Goal: Task Accomplishment & Management: Use online tool/utility

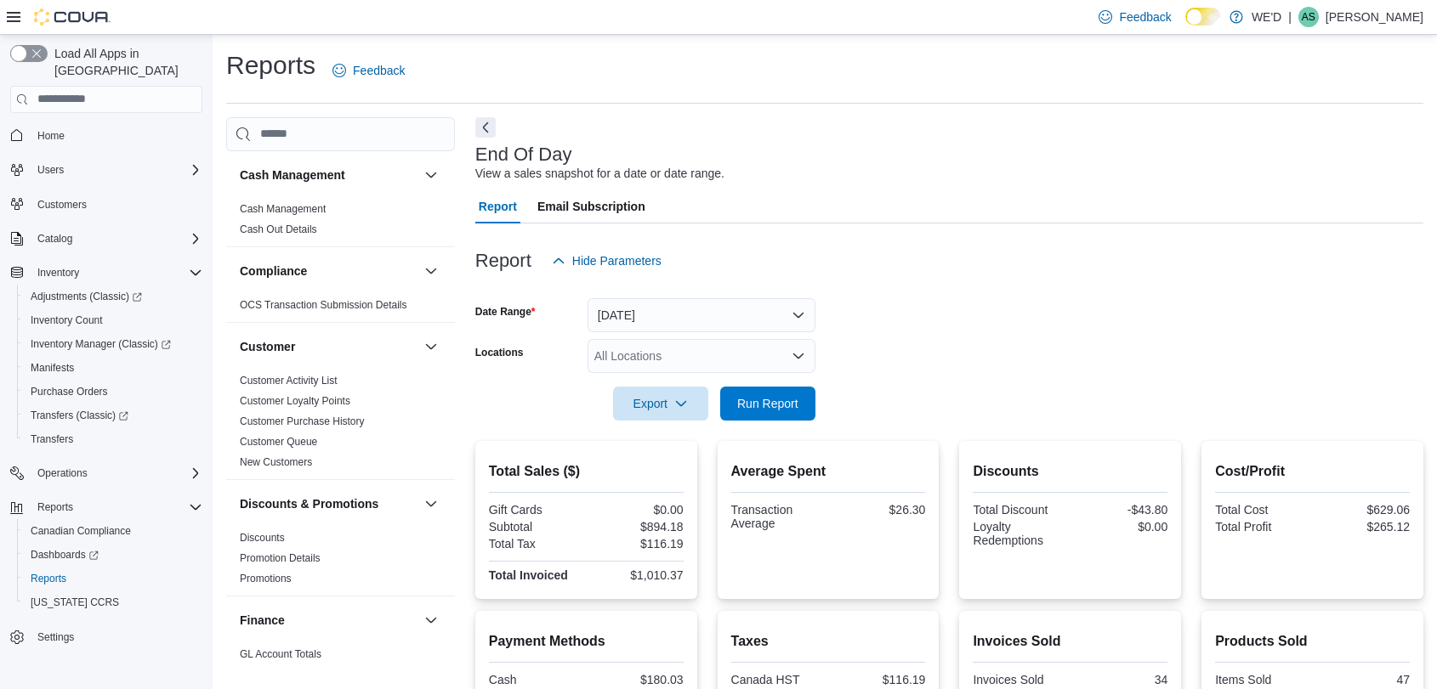
scroll to position [258, 0]
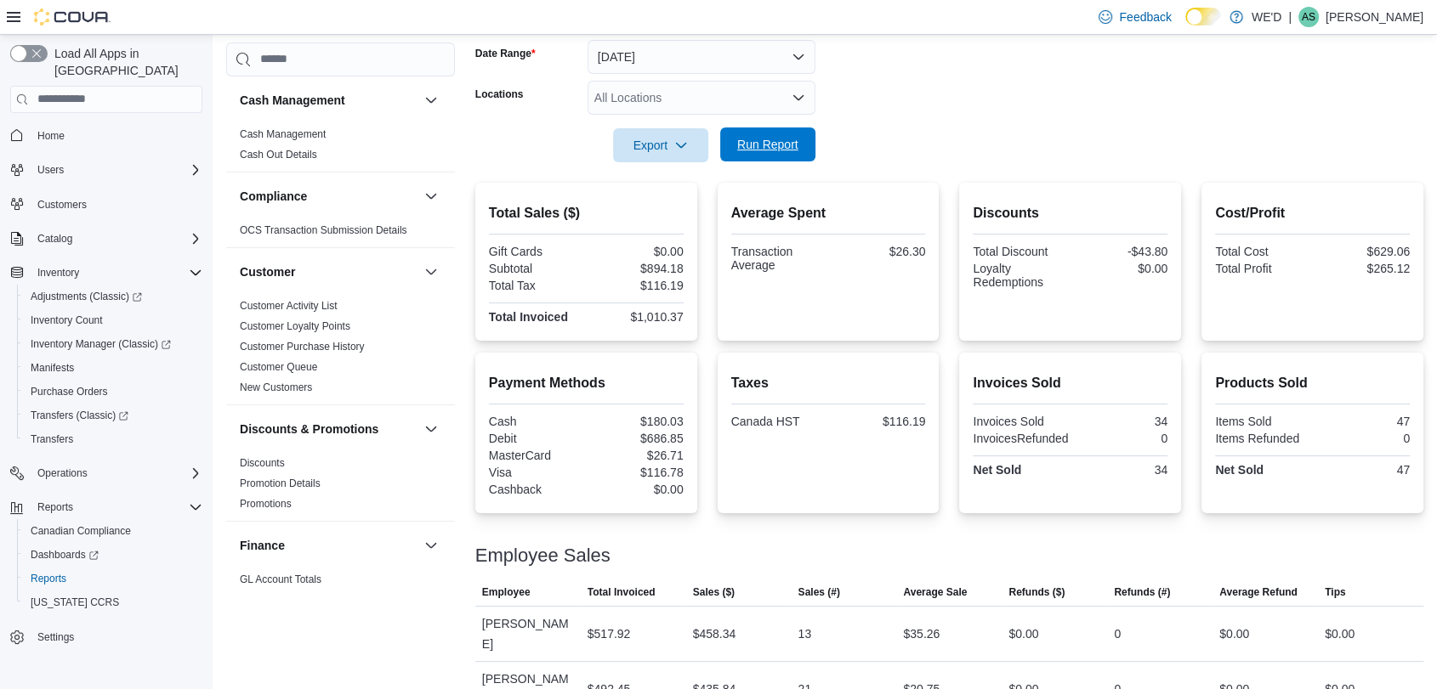
click at [750, 140] on span "Run Report" at bounding box center [767, 144] width 61 height 17
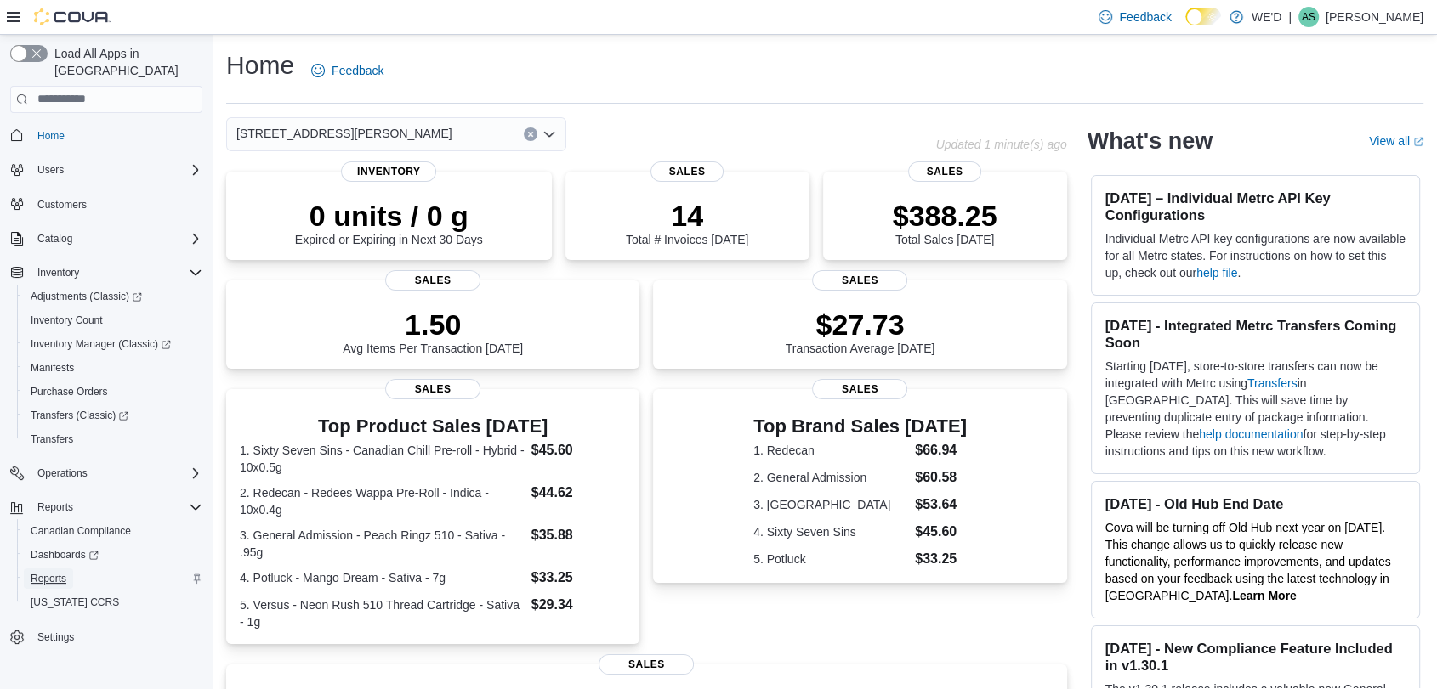
click at [56, 572] on span "Reports" at bounding box center [49, 579] width 36 height 14
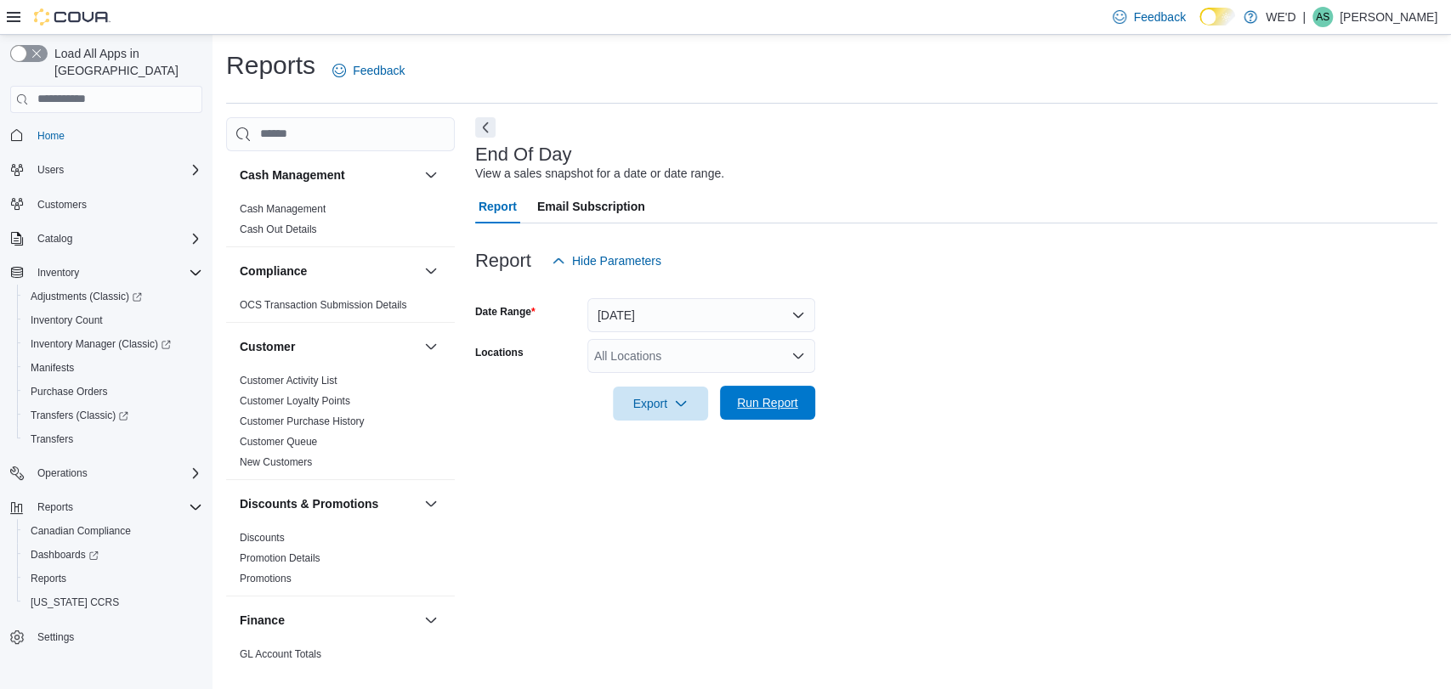
click at [799, 405] on span "Run Report" at bounding box center [767, 403] width 75 height 34
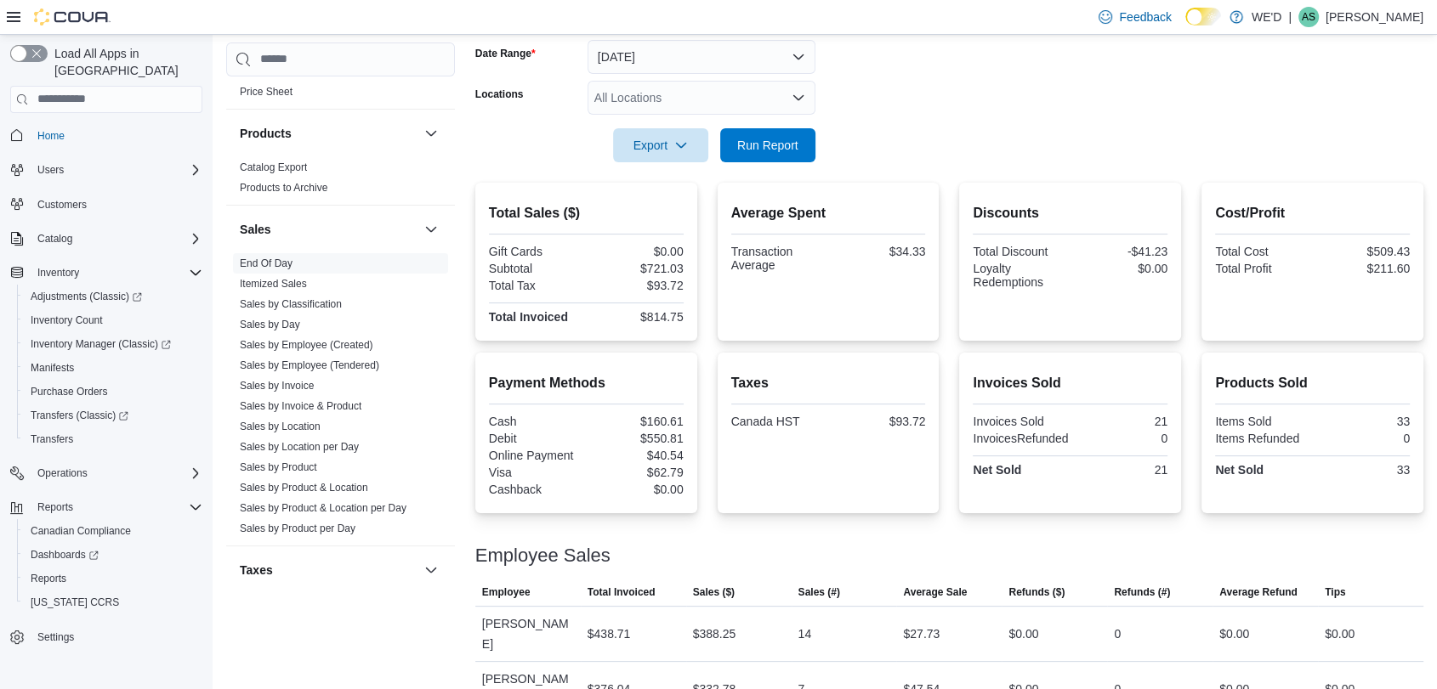
scroll to position [1121, 0]
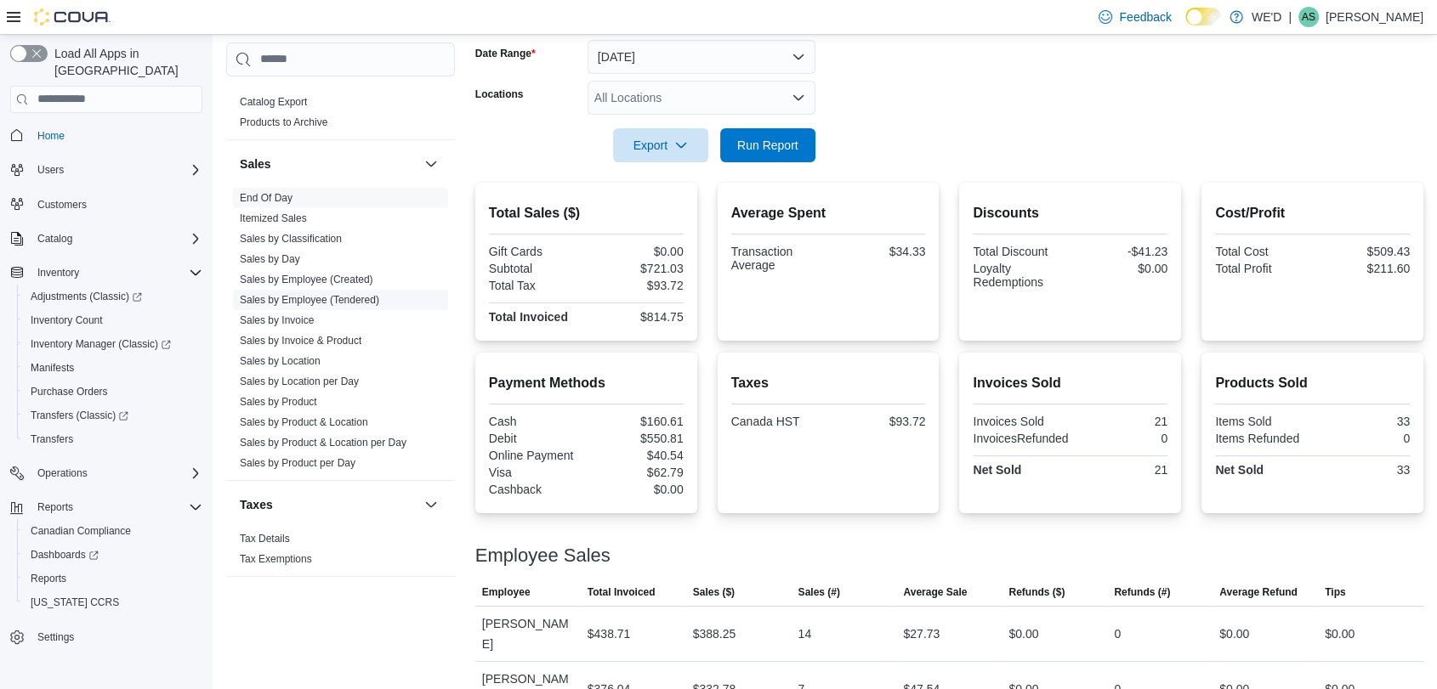
click at [360, 294] on link "Sales by Employee (Tendered)" at bounding box center [309, 300] width 139 height 12
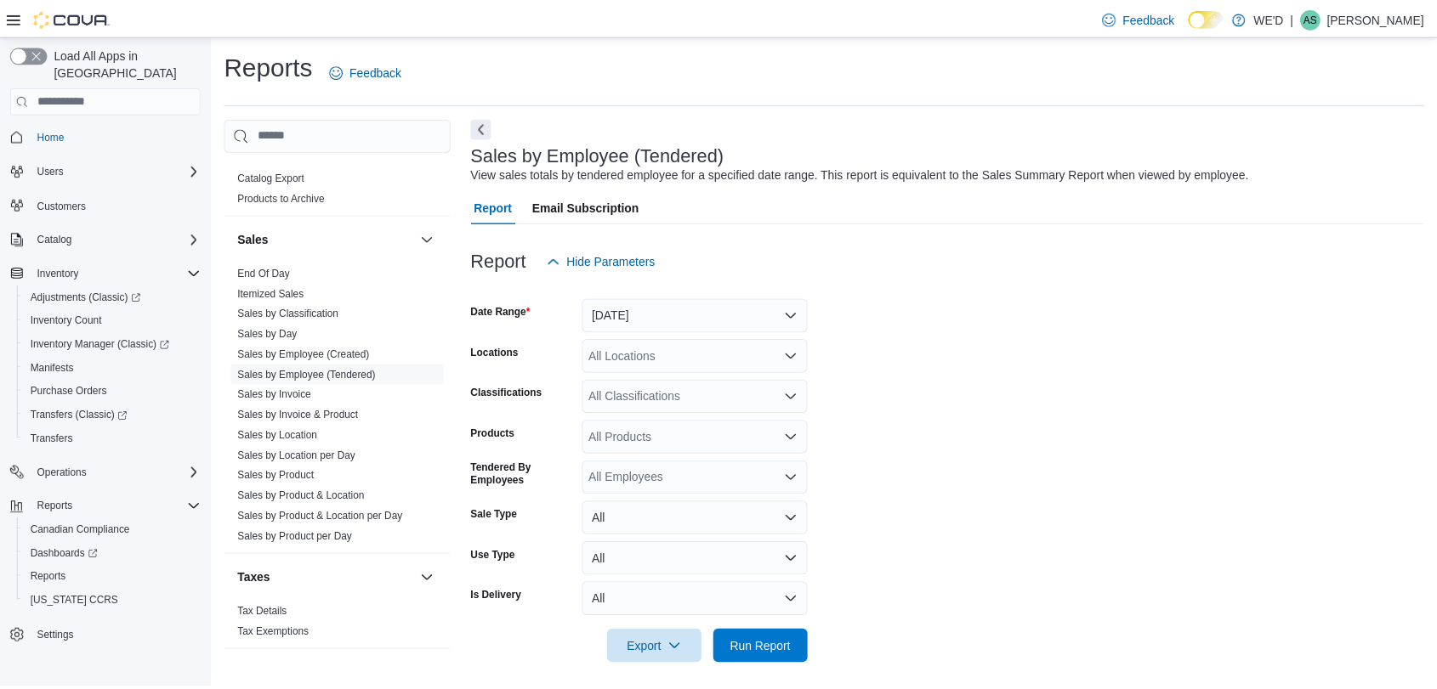
scroll to position [9, 0]
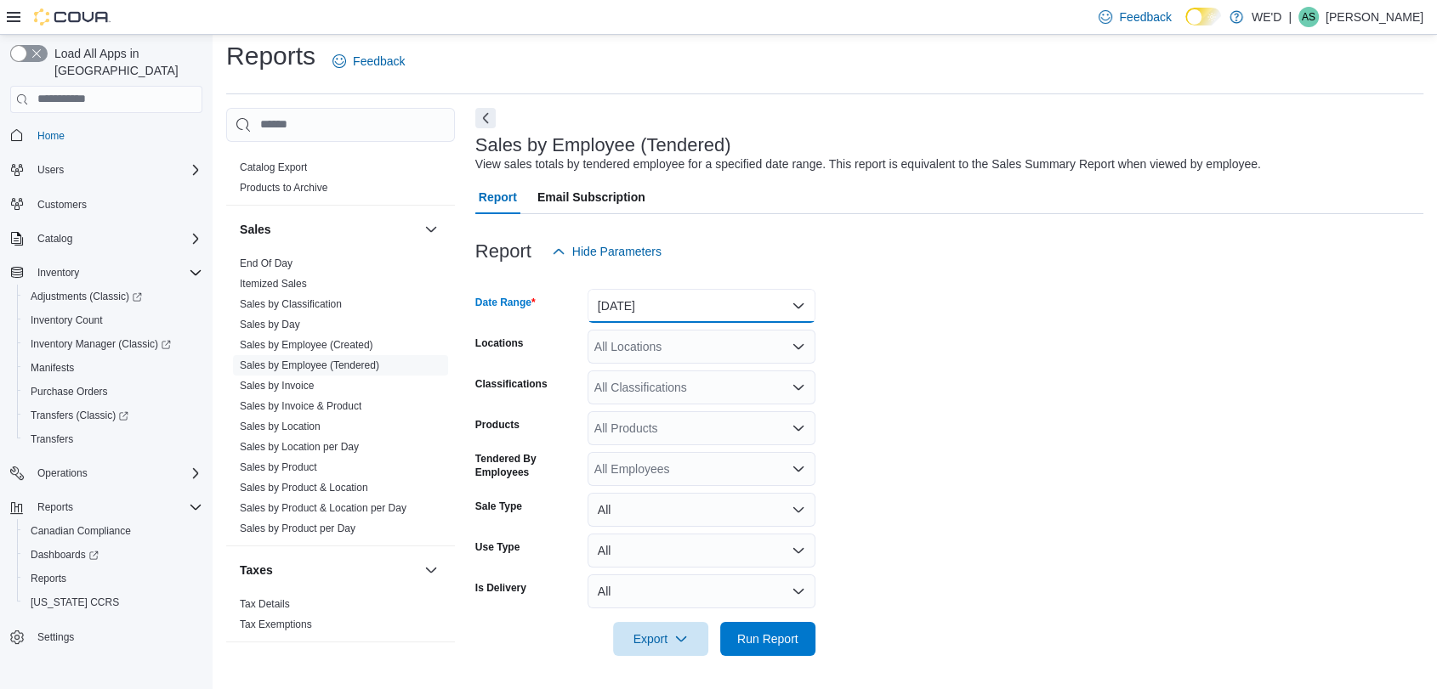
click at [726, 308] on button "Yesterday" at bounding box center [701, 306] width 228 height 34
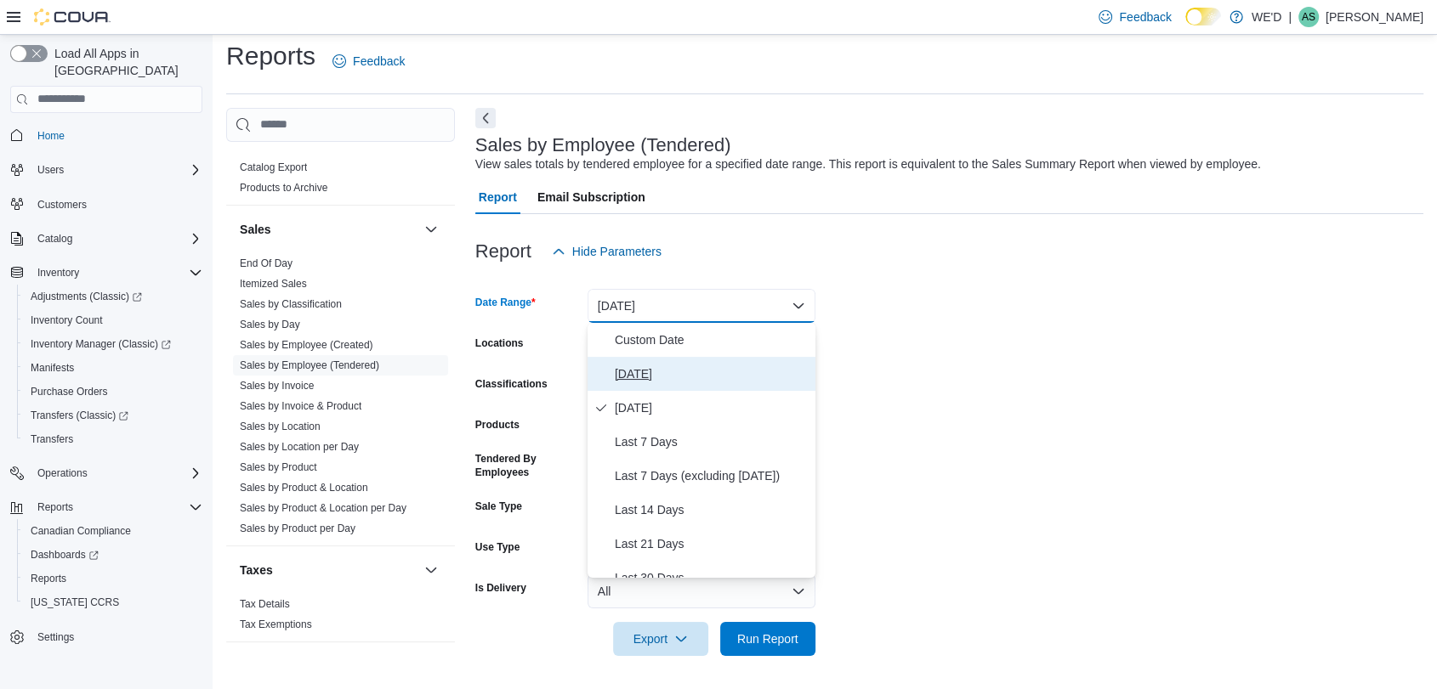
click at [712, 366] on span "Today" at bounding box center [712, 374] width 194 height 20
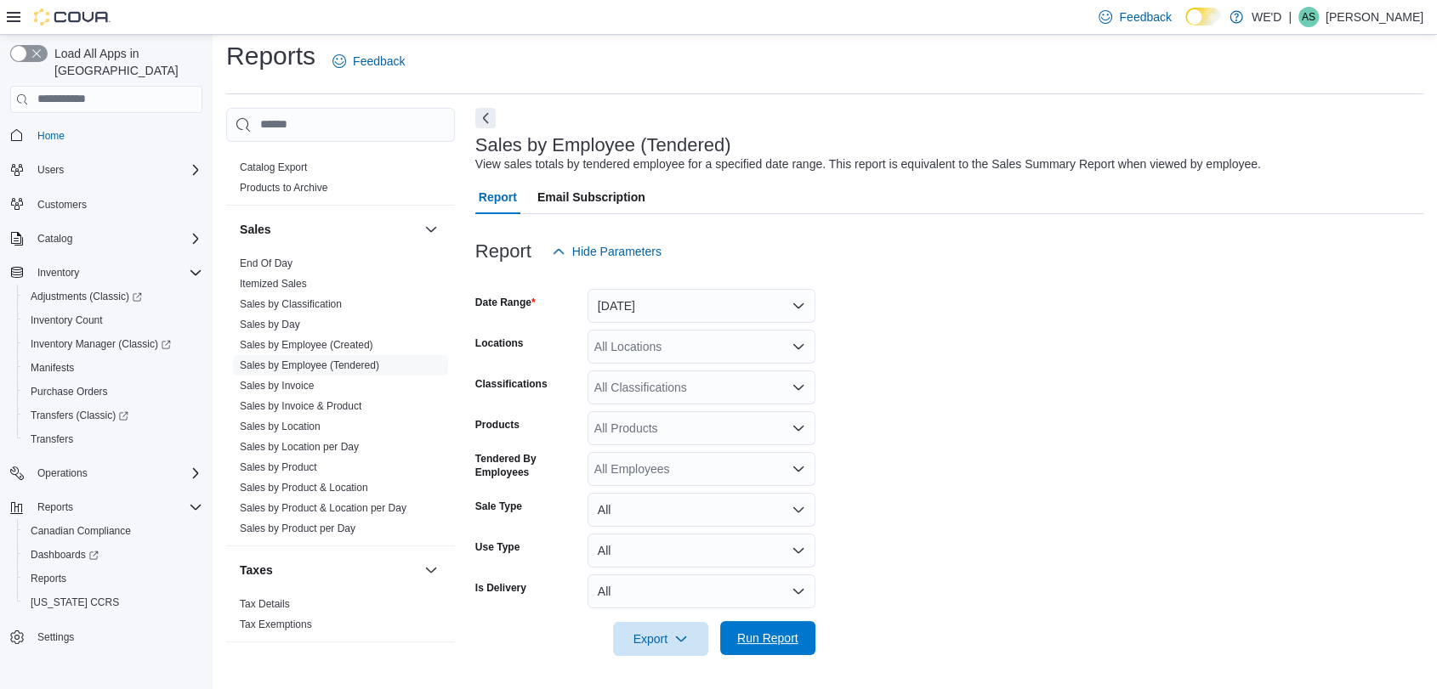
click at [763, 652] on span "Run Report" at bounding box center [767, 638] width 75 height 34
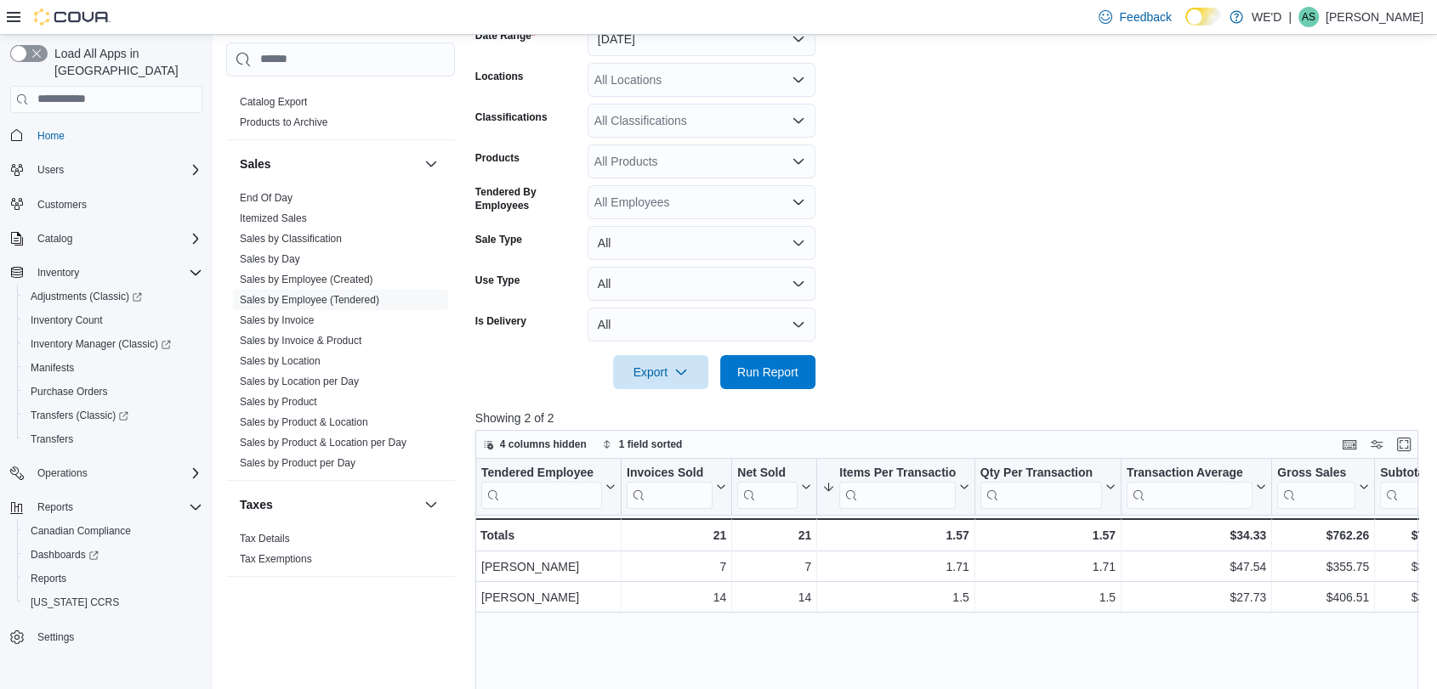
scroll to position [265, 0]
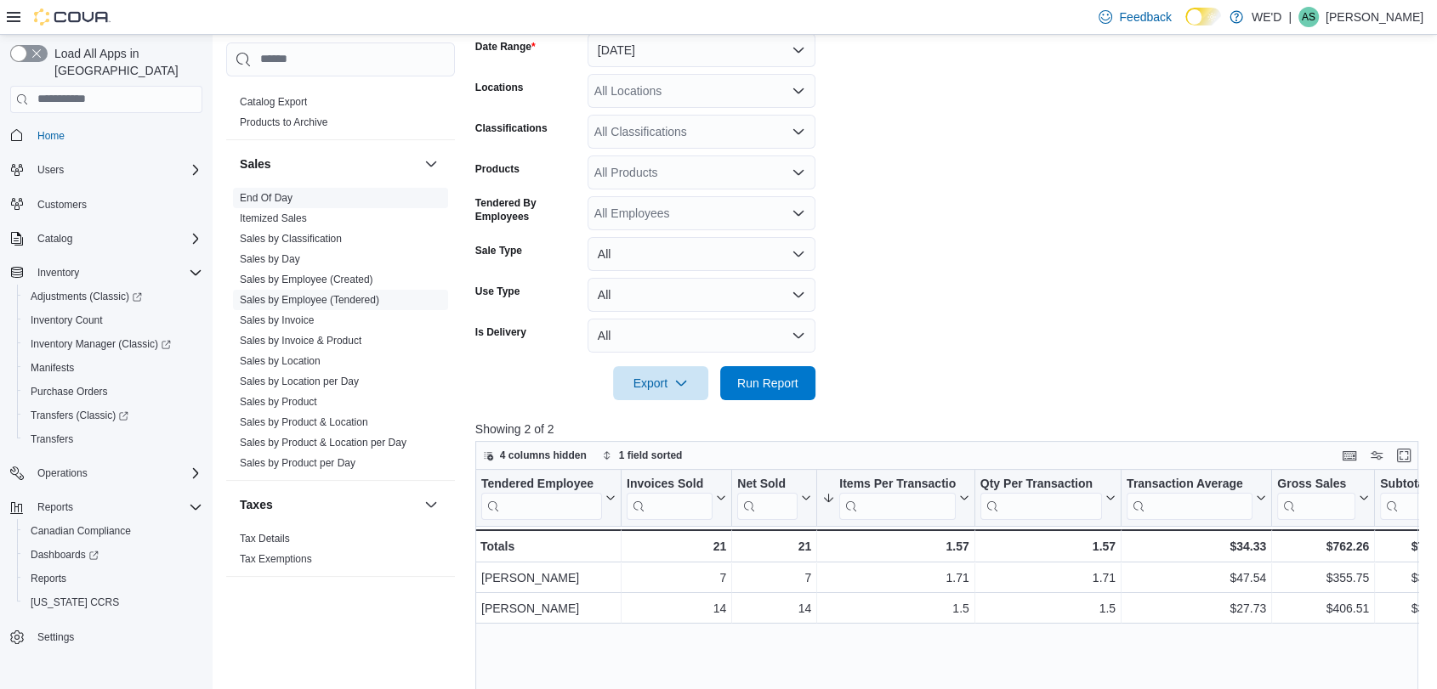
click at [279, 195] on link "End Of Day" at bounding box center [266, 198] width 53 height 12
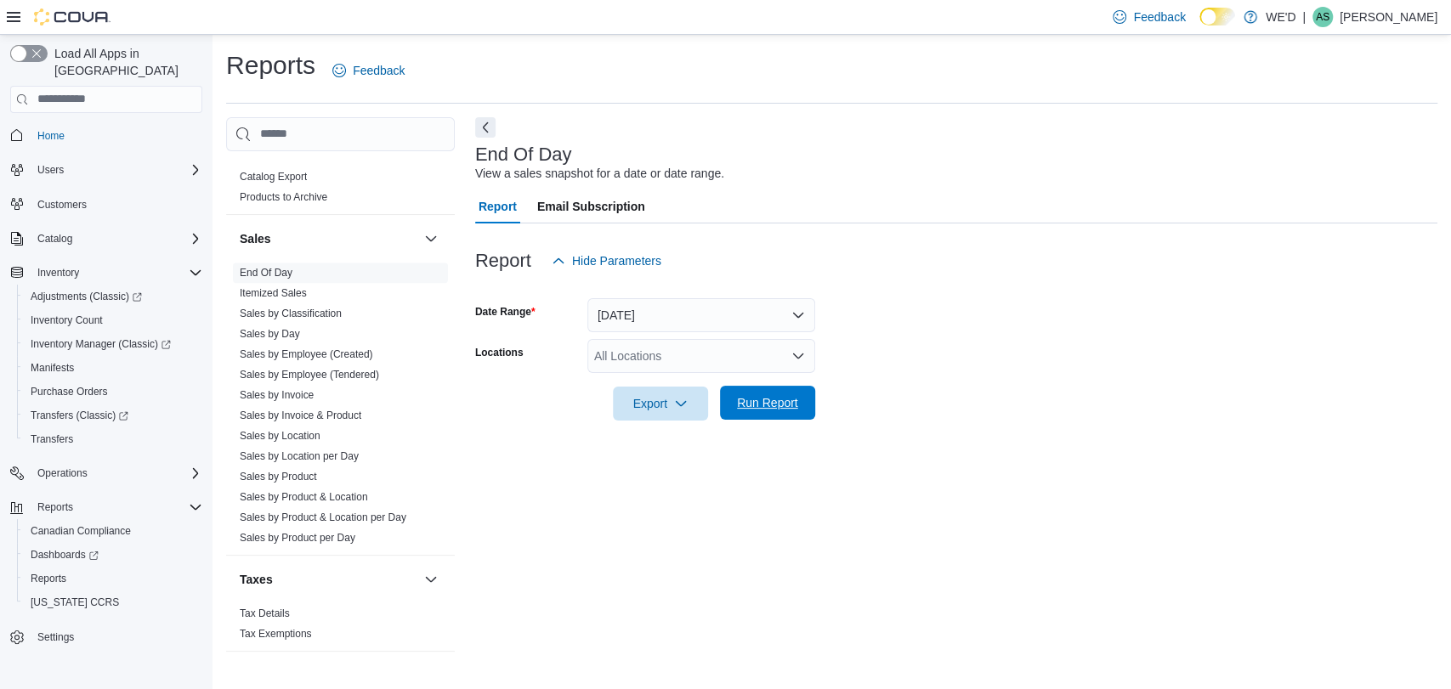
click at [780, 406] on span "Run Report" at bounding box center [767, 402] width 61 height 17
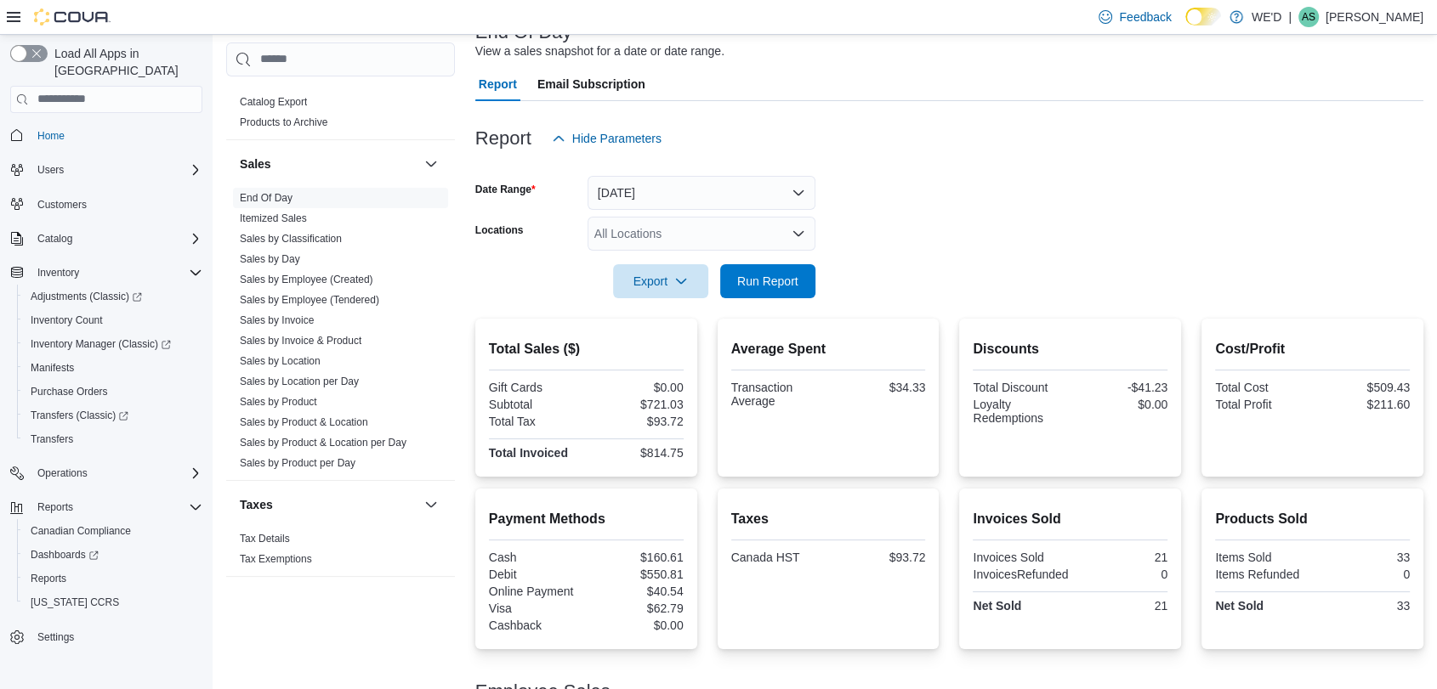
scroll to position [252, 0]
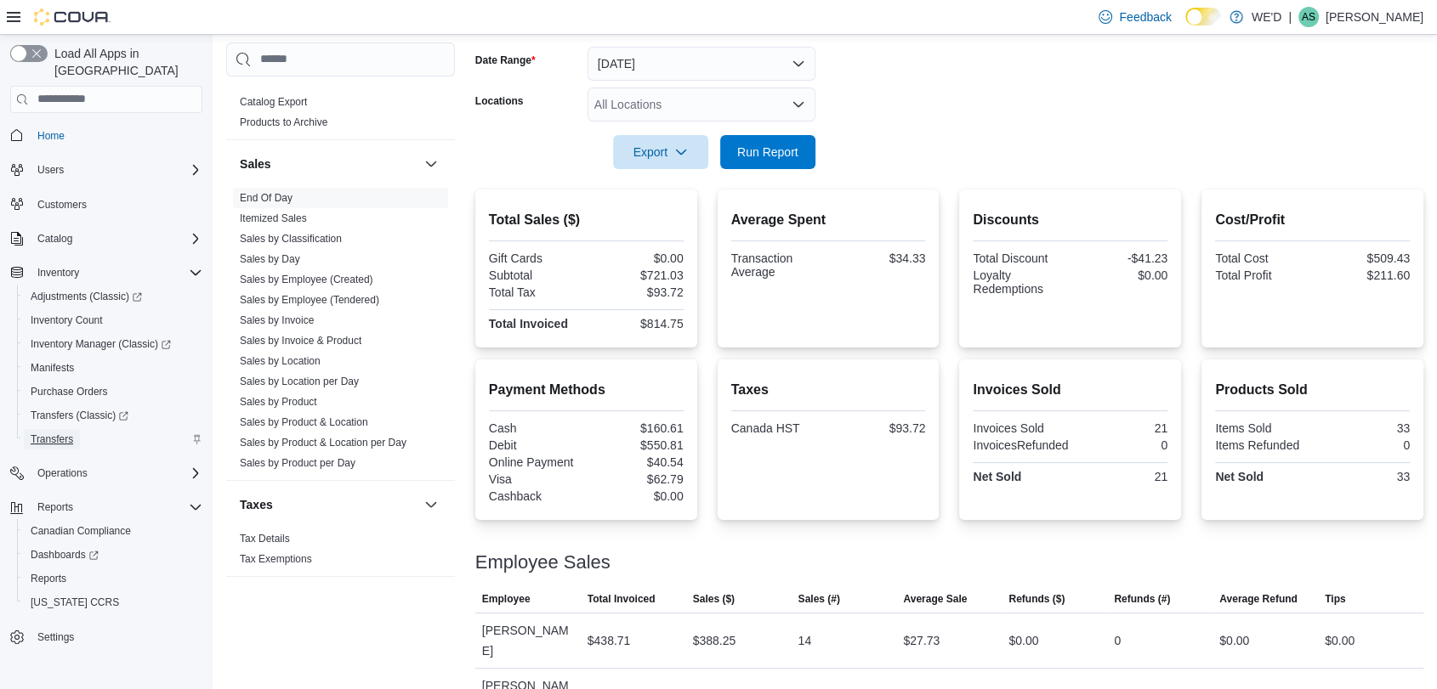
click at [71, 433] on span "Transfers" at bounding box center [52, 440] width 43 height 14
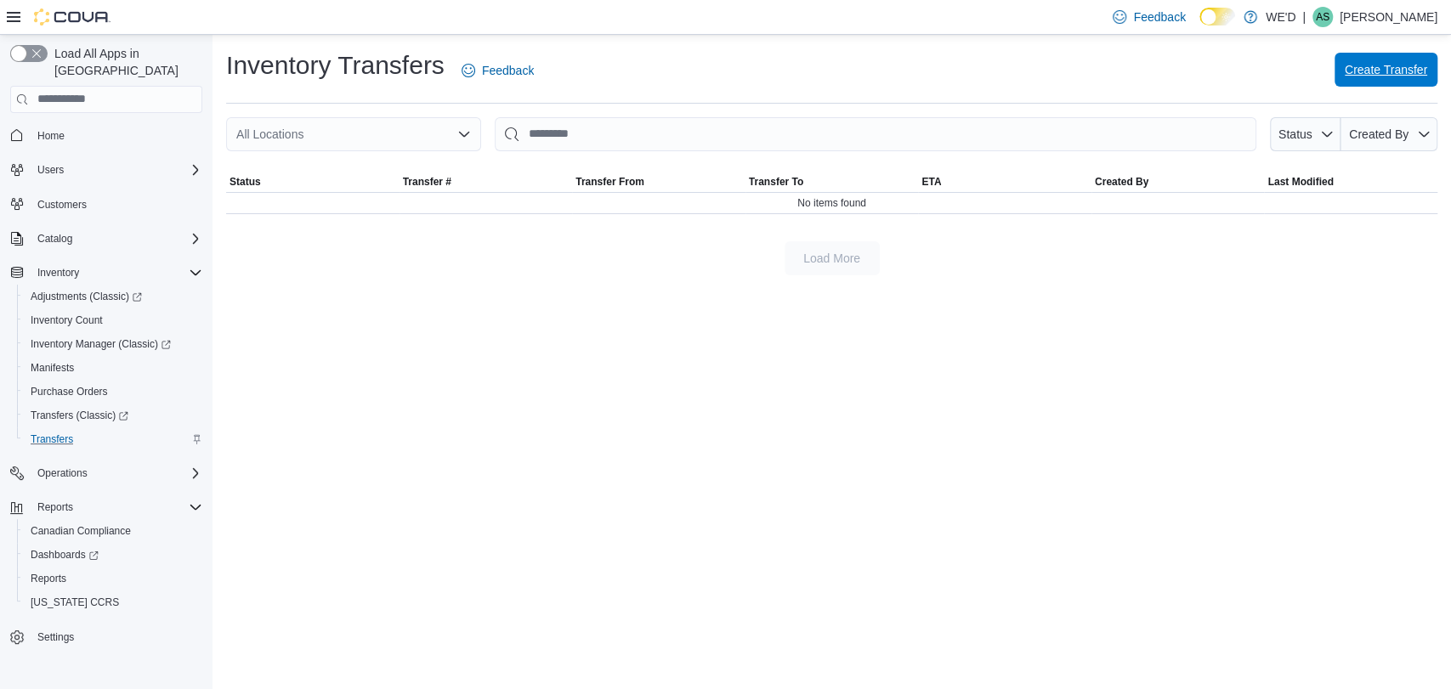
click at [1358, 71] on span "Create Transfer" at bounding box center [1386, 69] width 82 height 17
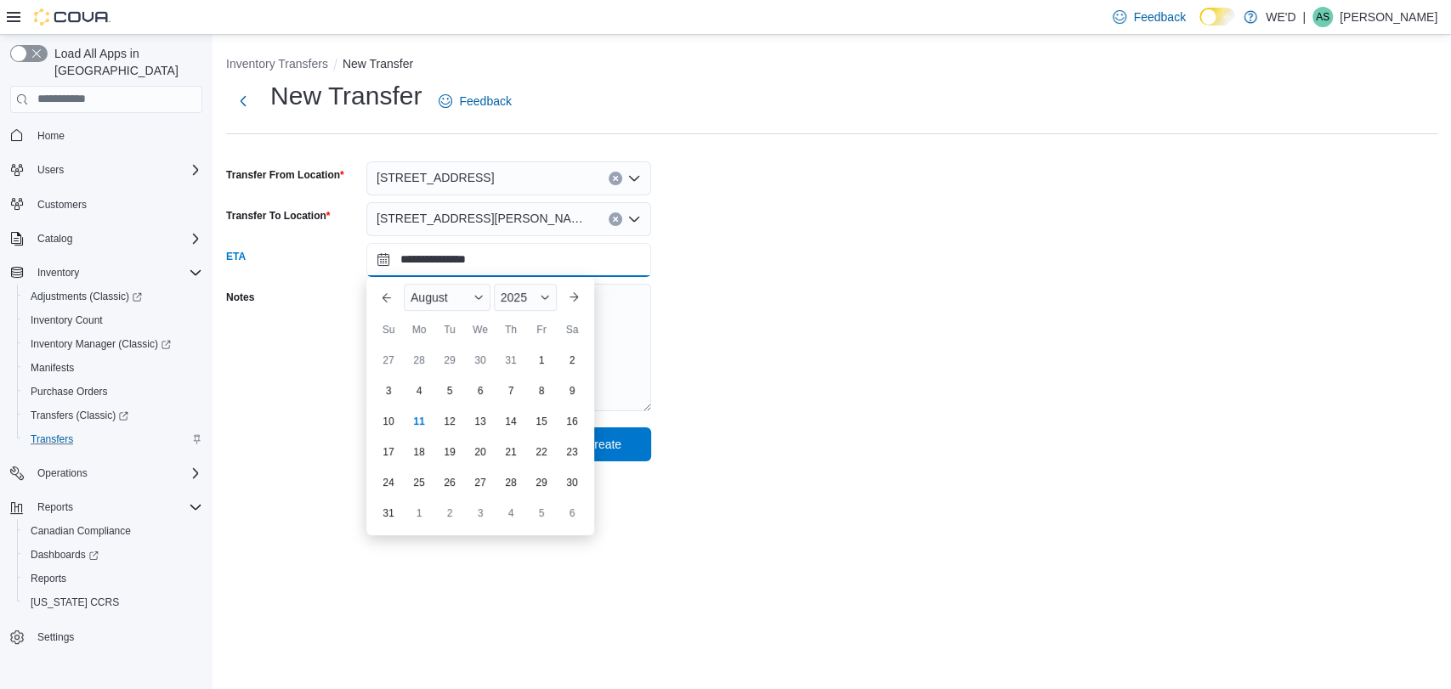
click at [510, 264] on input "**********" at bounding box center [508, 260] width 285 height 34
click at [419, 425] on div "11" at bounding box center [419, 421] width 30 height 30
type input "**********"
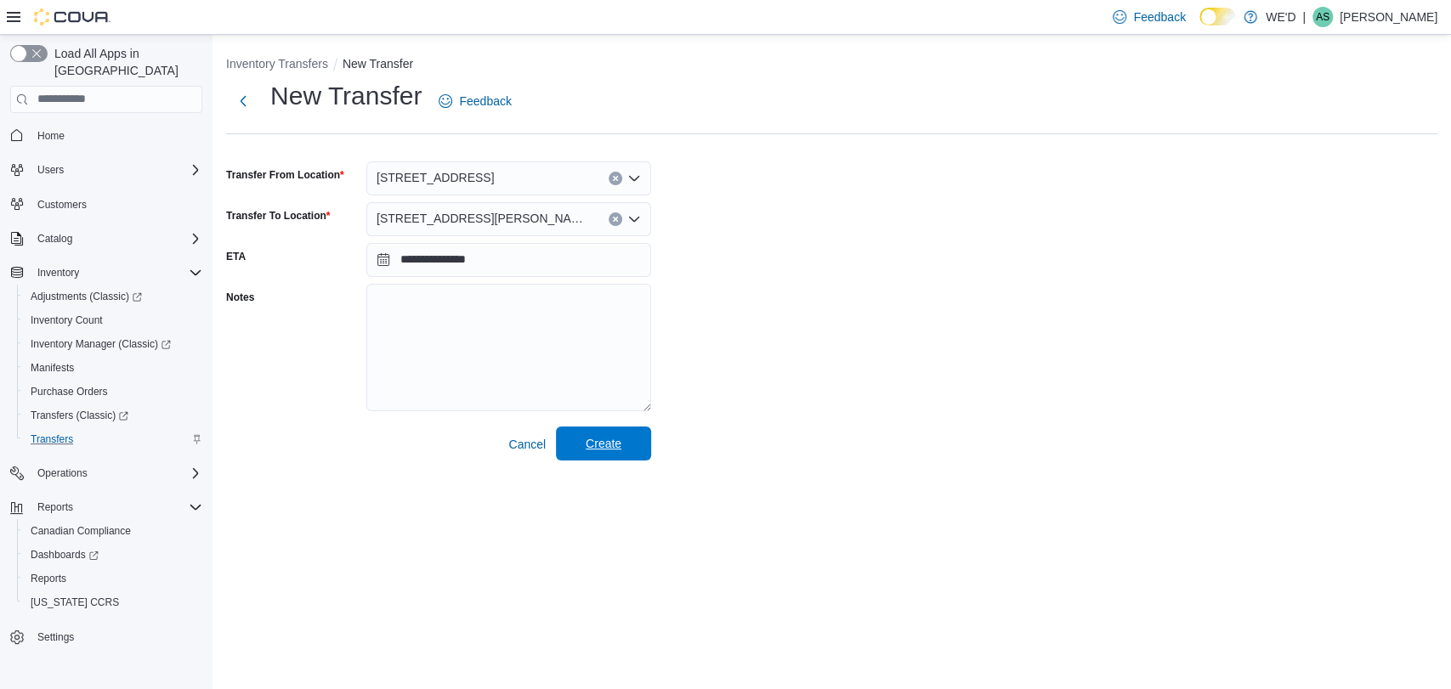
click at [615, 444] on span "Create" at bounding box center [604, 443] width 36 height 17
